Goal: Information Seeking & Learning: Find specific page/section

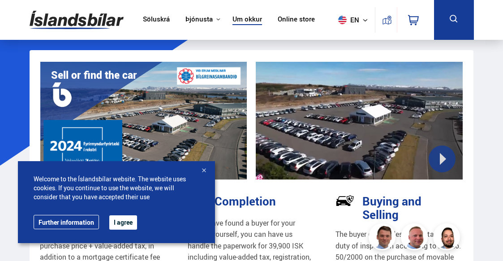
click at [118, 224] on button "I agree" at bounding box center [123, 223] width 28 height 14
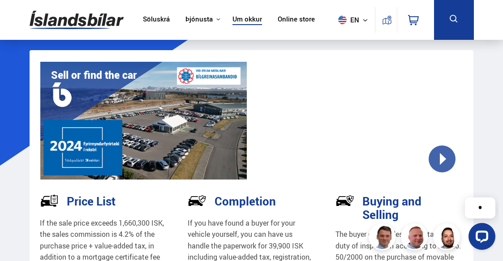
click at [366, 17] on icon at bounding box center [365, 19] width 5 height 5
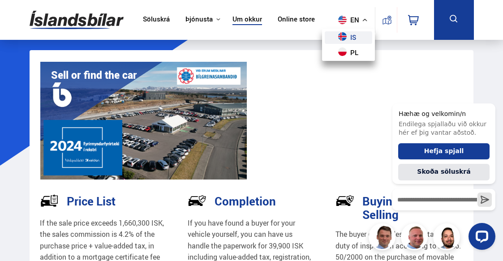
click at [355, 36] on link "is" at bounding box center [349, 37] width 48 height 13
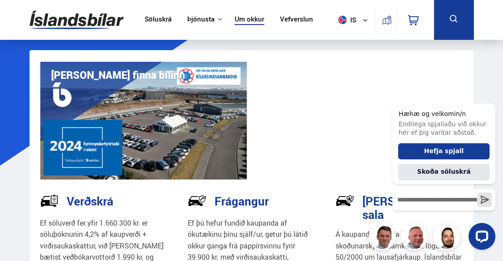
click at [158, 16] on link "Söluskrá" at bounding box center [158, 19] width 27 height 9
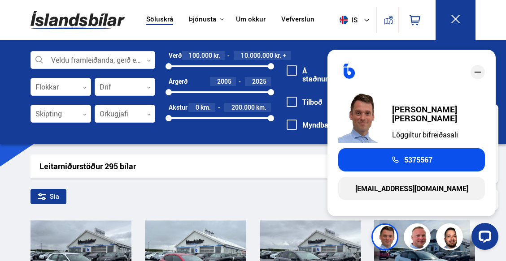
click at [480, 73] on icon "close" at bounding box center [477, 72] width 11 height 11
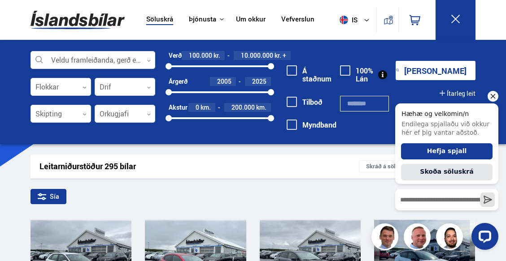
click at [492, 91] on icon "Hide greeting" at bounding box center [492, 96] width 11 height 11
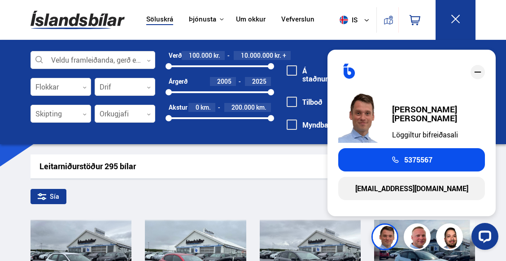
click at [479, 67] on icon "close" at bounding box center [477, 72] width 11 height 11
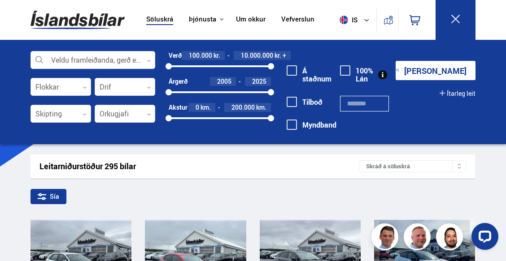
click at [298, 14] on nav "Söluskrá Þjónusta Íslandsbílar [DOMAIN_NAME] Íslandsvörn Leiðbeiningar Um okkur…" at bounding box center [230, 20] width 184 height 40
click at [298, 20] on link "Vefverslun" at bounding box center [297, 19] width 33 height 9
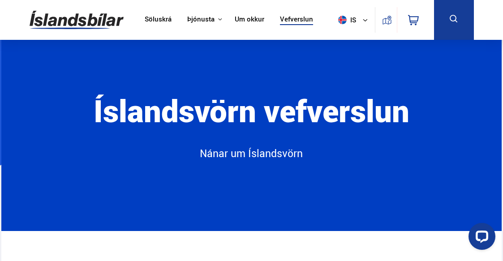
click at [159, 20] on link "Söluskrá" at bounding box center [158, 19] width 27 height 9
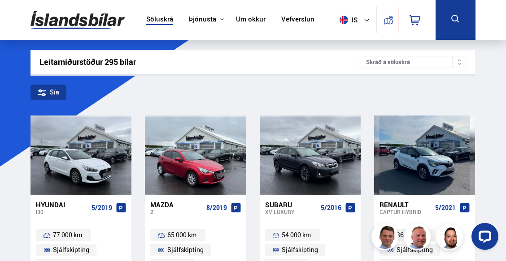
click at [454, 20] on icon at bounding box center [455, 18] width 11 height 11
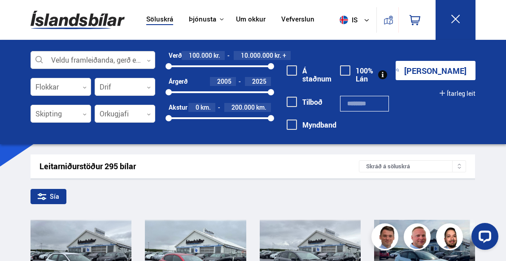
click at [151, 62] on div at bounding box center [92, 61] width 125 height 18
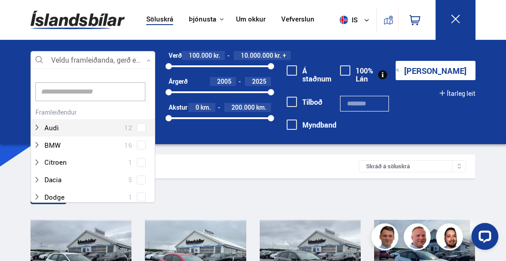
click at [99, 95] on input at bounding box center [90, 91] width 110 height 19
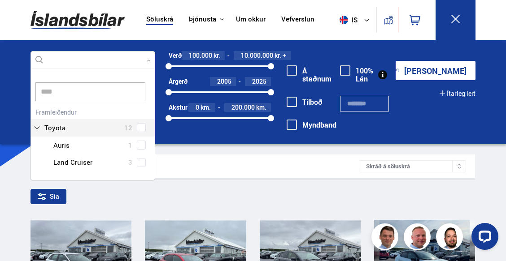
scroll to position [65, 125]
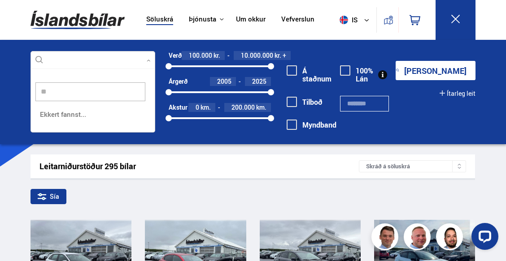
type input "*"
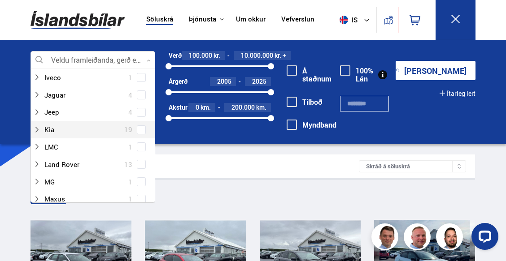
scroll to position [269, 0]
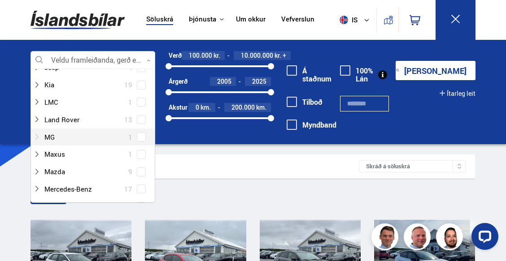
click at [48, 137] on div at bounding box center [83, 137] width 101 height 13
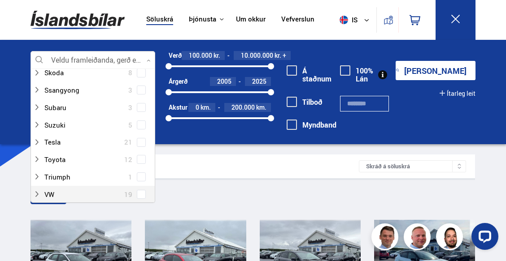
scroll to position [493, 0]
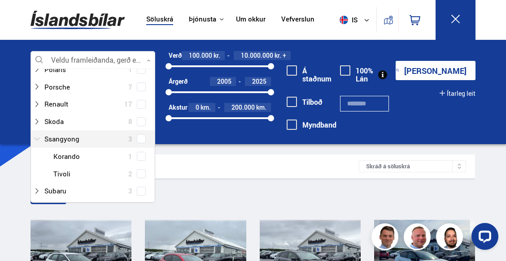
click at [67, 134] on div at bounding box center [83, 139] width 101 height 13
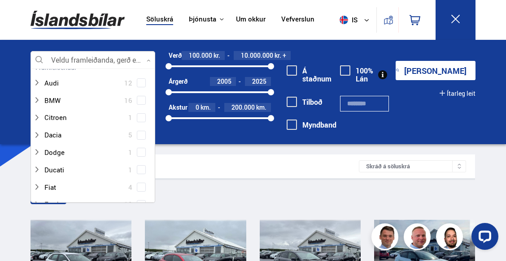
scroll to position [0, 0]
